Goal: Use online tool/utility: Utilize a website feature to perform a specific function

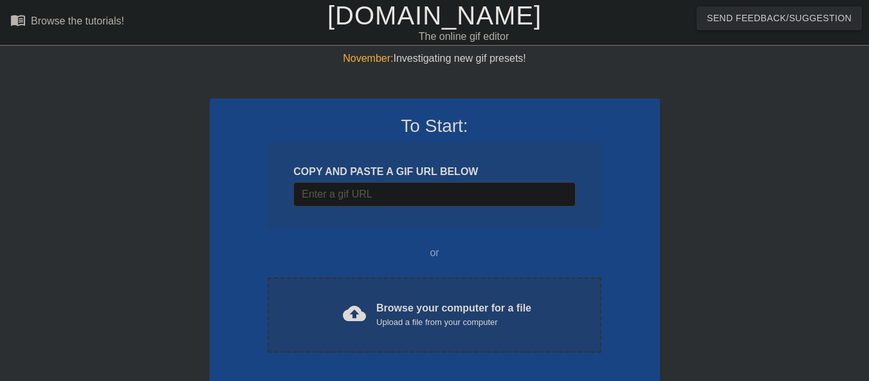
click at [391, 307] on div "Browse your computer for a file Upload a file from your computer" at bounding box center [454, 315] width 155 height 28
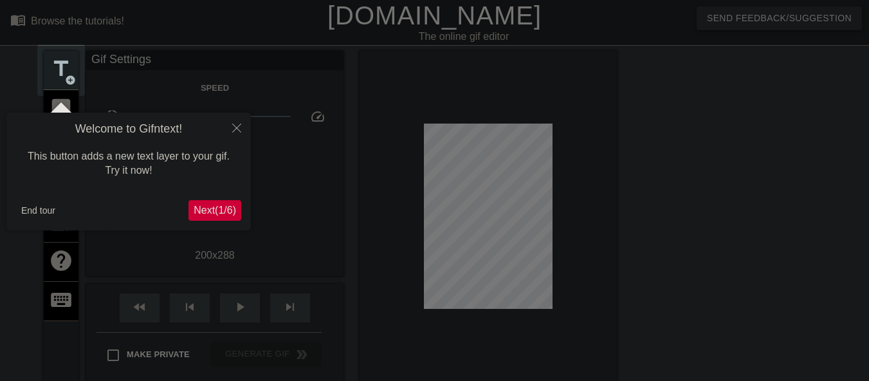
scroll to position [32, 0]
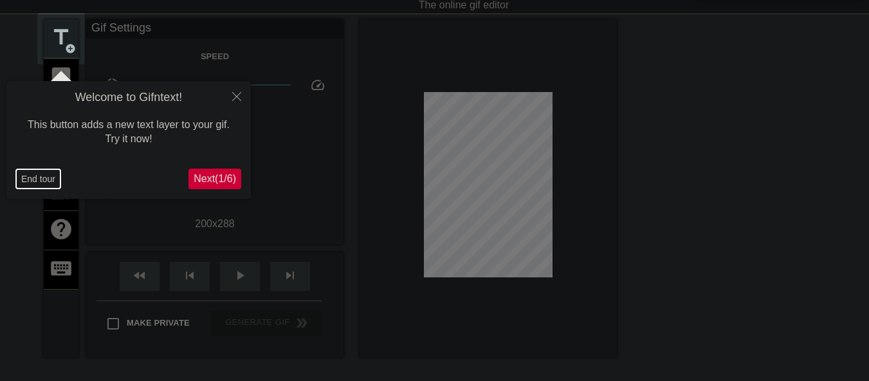
click at [35, 178] on button "End tour" at bounding box center [38, 178] width 44 height 19
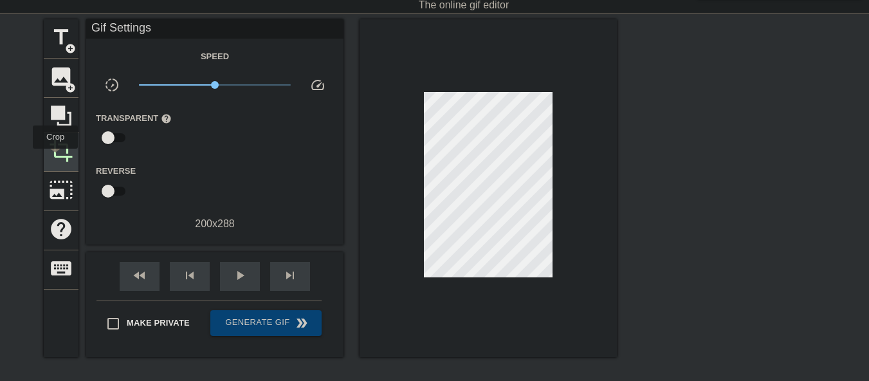
click at [55, 158] on span "crop" at bounding box center [61, 150] width 24 height 24
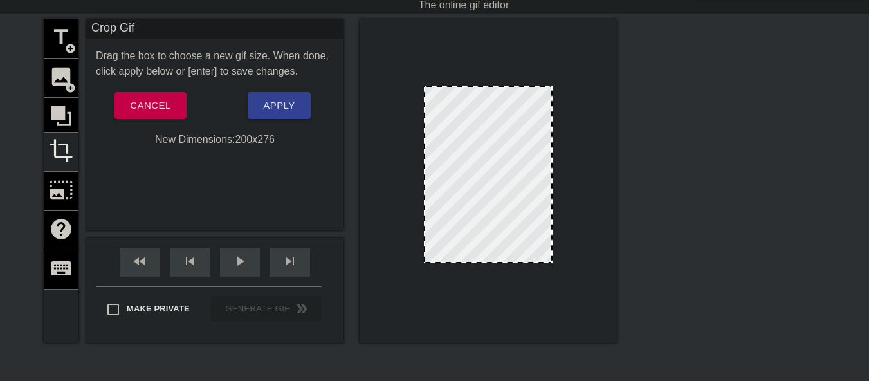
drag, startPoint x: 488, startPoint y: 270, endPoint x: 488, endPoint y: 262, distance: 7.7
click at [488, 262] on div at bounding box center [488, 262] width 126 height 6
click at [261, 107] on button "Apply" at bounding box center [279, 105] width 62 height 27
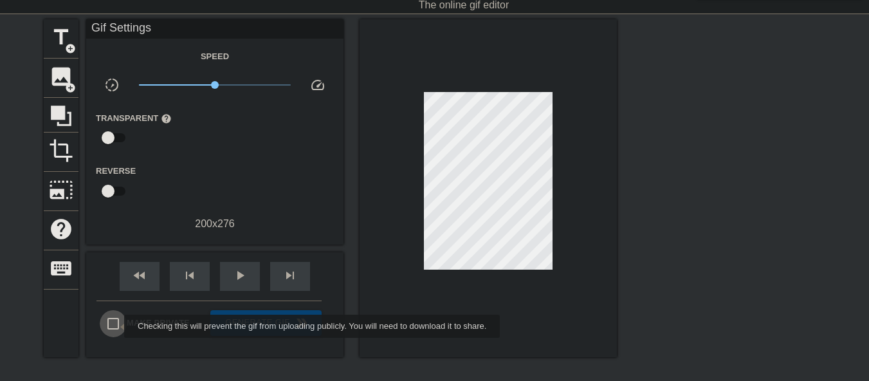
click at [116, 326] on input "Make Private" at bounding box center [113, 323] width 27 height 27
checkbox input "true"
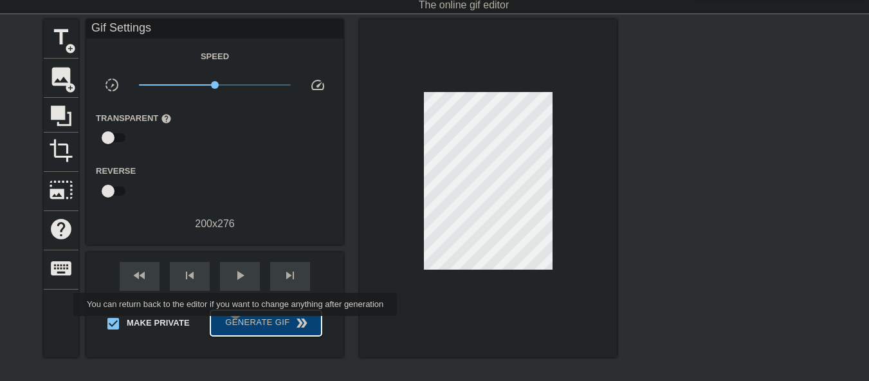
drag, startPoint x: 237, startPoint y: 325, endPoint x: 757, endPoint y: 240, distance: 526.9
click at [237, 325] on span "Generate Gif double_arrow" at bounding box center [266, 322] width 101 height 15
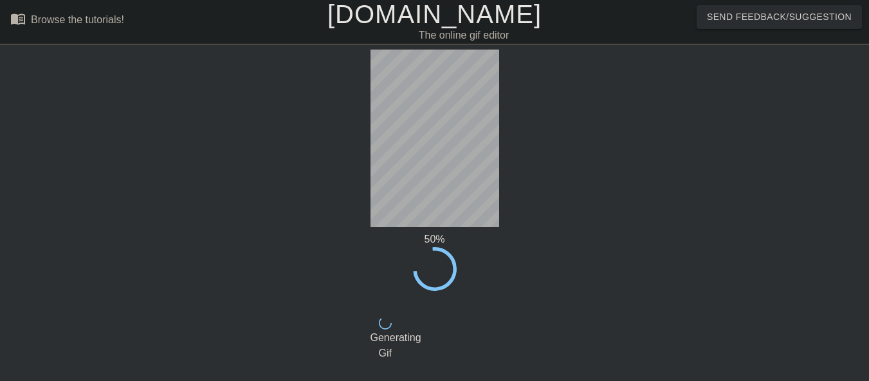
scroll to position [0, 0]
click at [396, 26] on link "[DOMAIN_NAME]" at bounding box center [435, 15] width 214 height 28
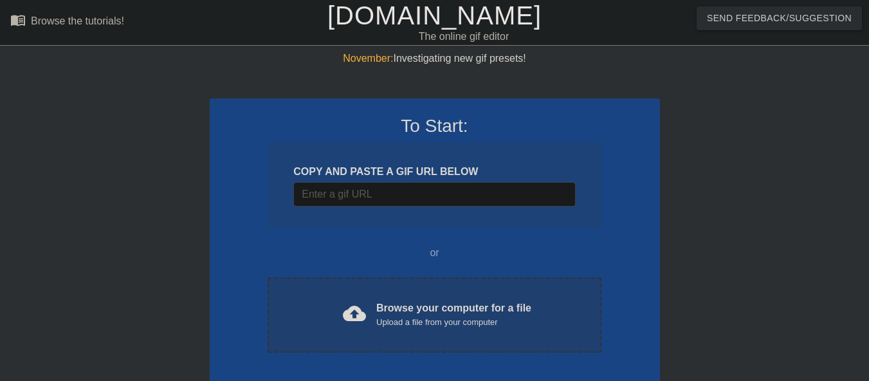
click at [326, 313] on div "cloud_upload Browse your computer for a file Upload a file from your computer" at bounding box center [434, 315] width 279 height 29
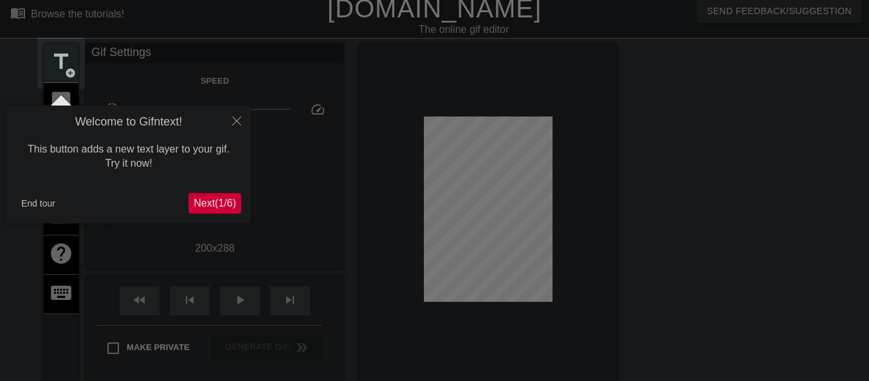
scroll to position [32, 0]
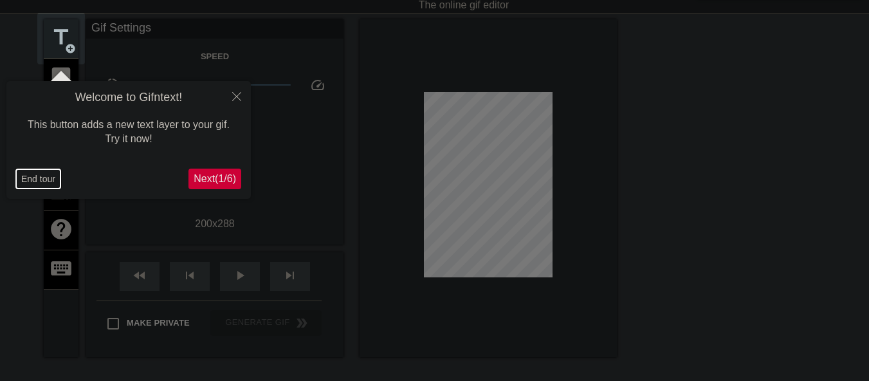
click at [38, 180] on button "End tour" at bounding box center [38, 178] width 44 height 19
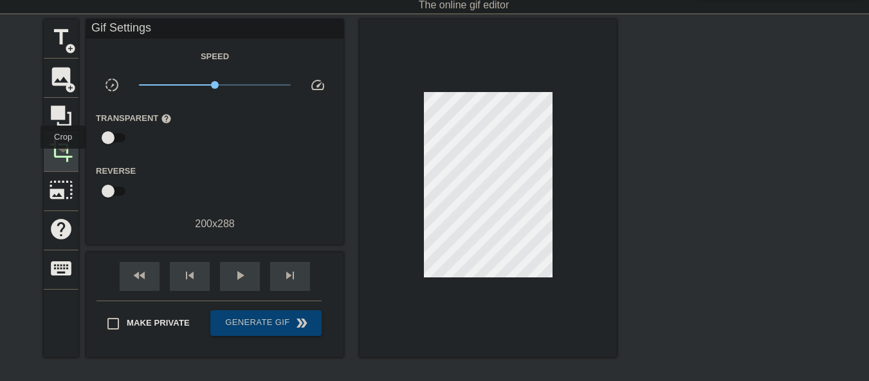
click at [63, 158] on span "crop" at bounding box center [61, 150] width 24 height 24
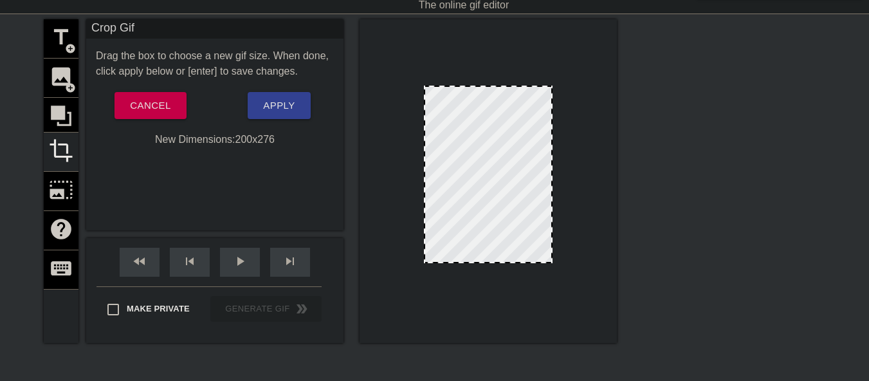
drag, startPoint x: 501, startPoint y: 270, endPoint x: 501, endPoint y: 262, distance: 7.7
click at [501, 262] on div at bounding box center [488, 262] width 126 height 6
click at [274, 111] on span "Apply" at bounding box center [279, 105] width 32 height 17
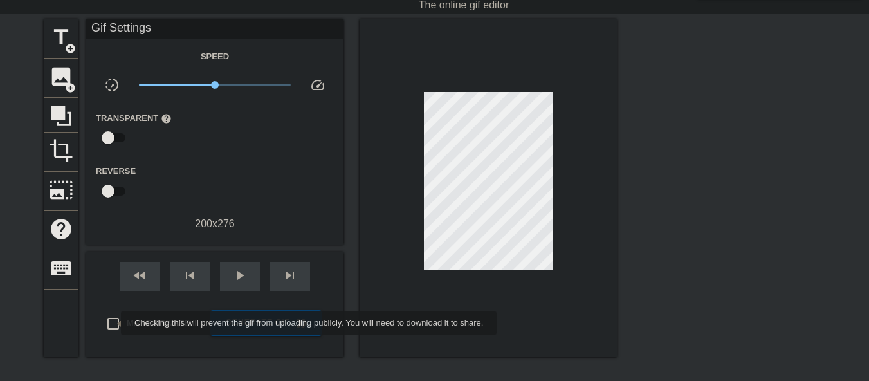
click at [113, 323] on input "Make Private" at bounding box center [113, 323] width 27 height 27
checkbox input "true"
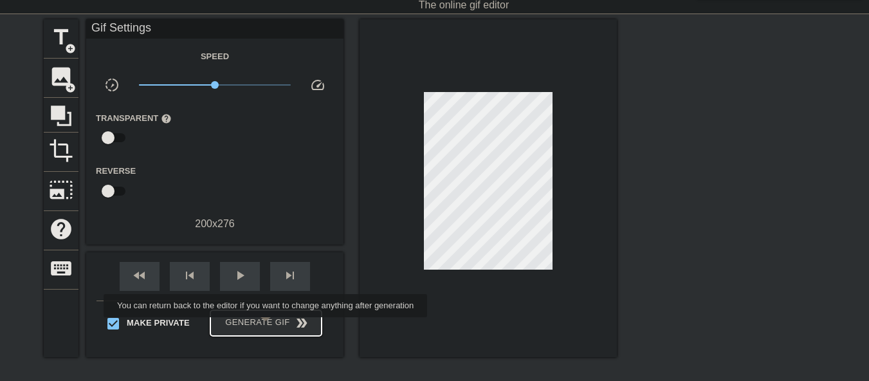
click at [267, 326] on span "Generate Gif double_arrow" at bounding box center [266, 322] width 101 height 15
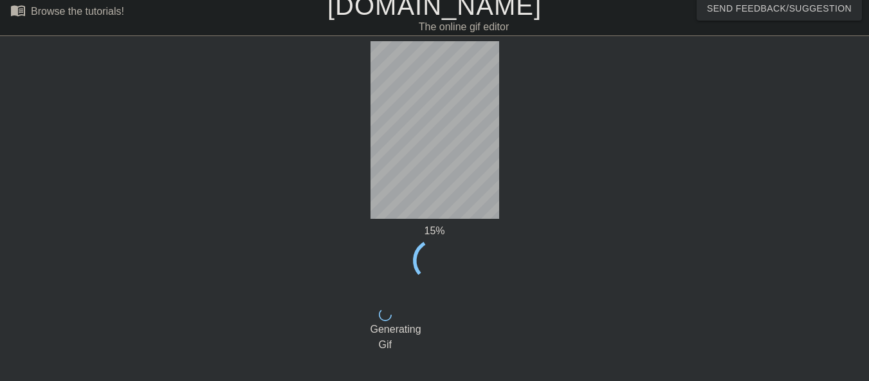
scroll to position [0, 0]
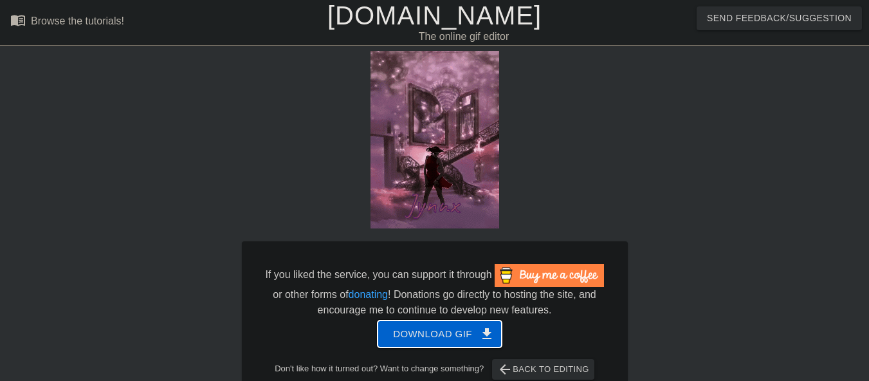
click at [419, 335] on span "Download gif get_app" at bounding box center [439, 334] width 93 height 17
